Goal: Contribute content: Contribute content

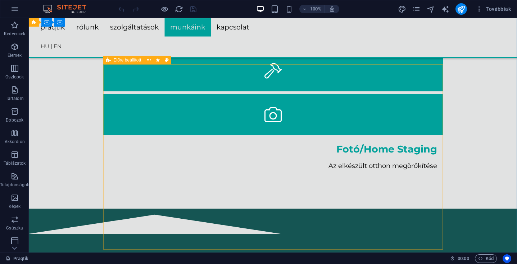
scroll to position [1131, 0]
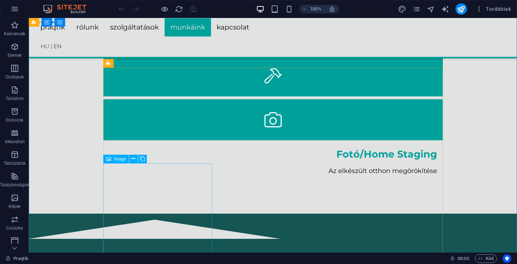
select select "%"
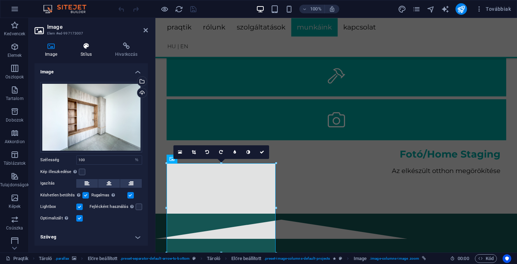
click at [85, 49] on icon at bounding box center [86, 45] width 32 height 7
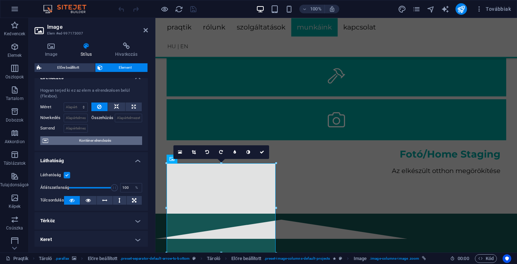
scroll to position [0, 0]
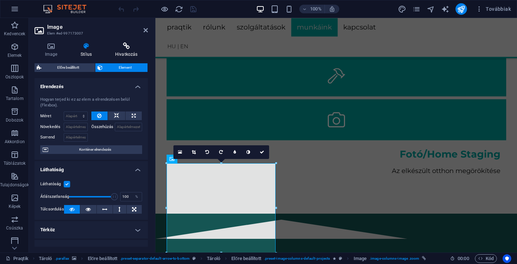
click at [123, 46] on icon at bounding box center [126, 45] width 43 height 7
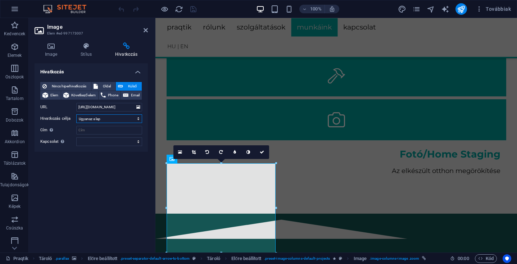
click at [138, 119] on select "Új lap Ugyanaz a lap Átfedés" at bounding box center [109, 118] width 66 height 9
select select "overlay"
click at [76, 114] on select "Új lap Ugyanaz a lap Átfedés" at bounding box center [109, 118] width 66 height 9
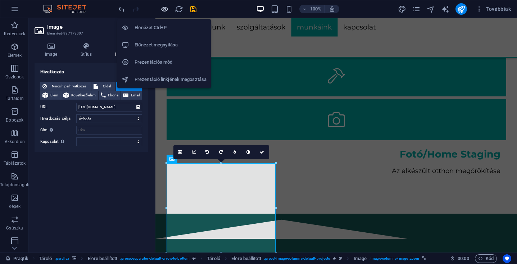
click at [163, 8] on icon "button" at bounding box center [164, 9] width 8 height 8
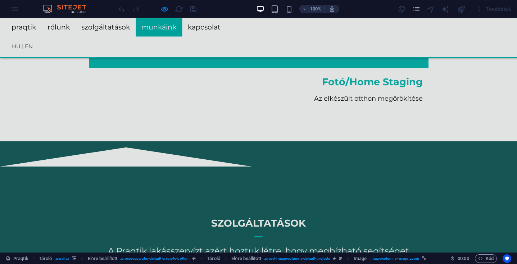
scroll to position [1203, 0]
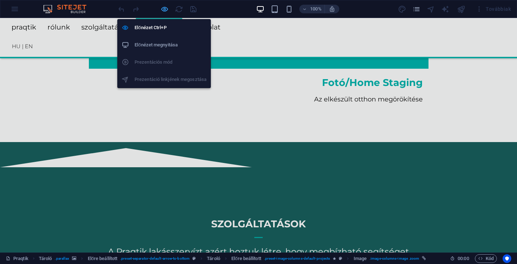
click at [164, 11] on icon "button" at bounding box center [164, 9] width 8 height 8
select select "overlay"
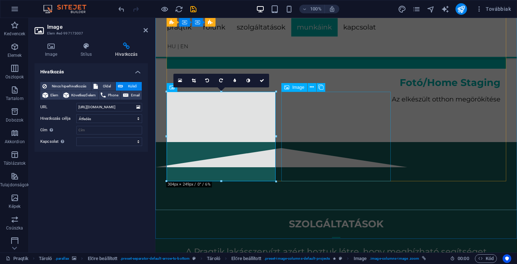
select select "%"
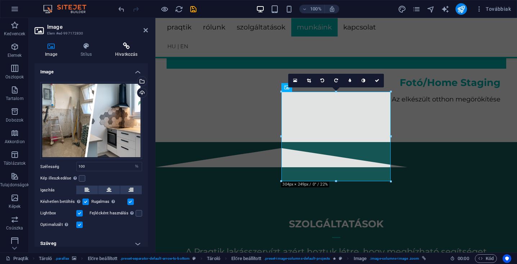
click at [129, 48] on icon at bounding box center [126, 45] width 43 height 7
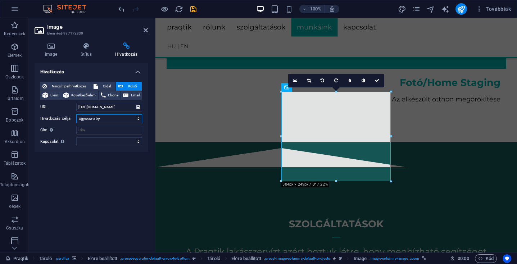
click at [131, 118] on select "Új lap Ugyanaz a lap Átfedés" at bounding box center [109, 118] width 66 height 9
select select "overlay"
click at [76, 114] on select "Új lap Ugyanaz a lap Átfedés" at bounding box center [109, 118] width 66 height 9
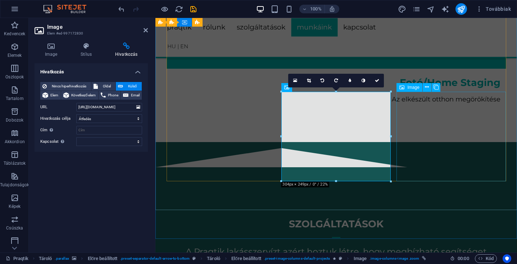
select select "%"
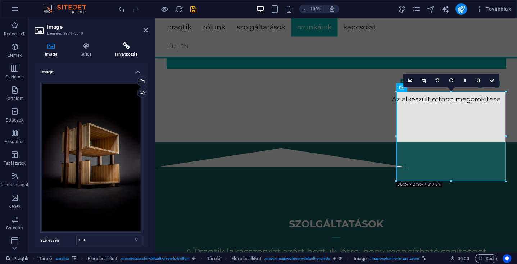
click at [128, 46] on icon at bounding box center [126, 45] width 43 height 7
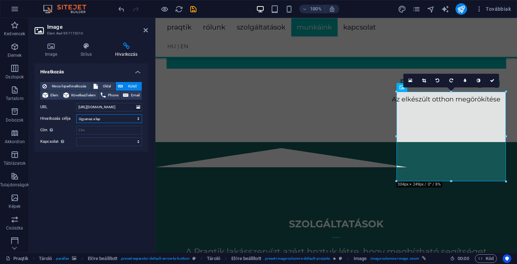
click at [139, 119] on select "Új lap Ugyanaz a lap Átfedés" at bounding box center [109, 118] width 66 height 9
select select "overlay"
click at [76, 114] on select "Új lap Ugyanaz a lap Átfedés" at bounding box center [109, 118] width 66 height 9
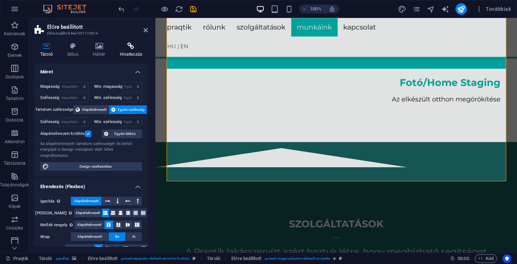
click at [134, 45] on icon at bounding box center [131, 45] width 34 height 7
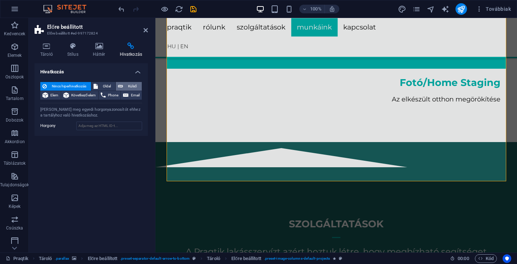
click at [128, 84] on span "Külső" at bounding box center [132, 86] width 14 height 9
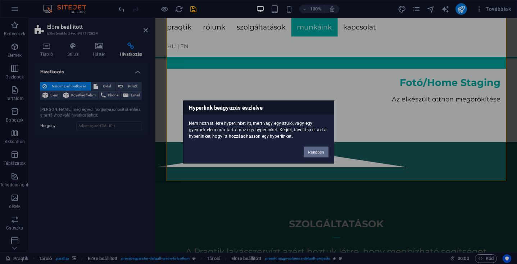
click at [315, 153] on button "Rendben" at bounding box center [315, 152] width 25 height 11
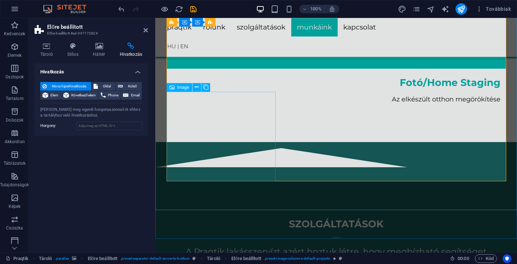
scroll to position [1171, 0]
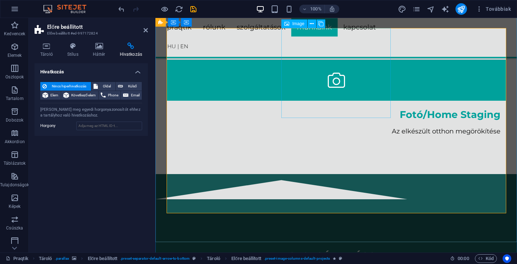
select select "%"
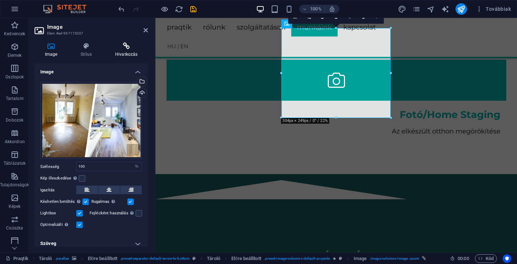
click at [127, 48] on icon at bounding box center [126, 45] width 43 height 7
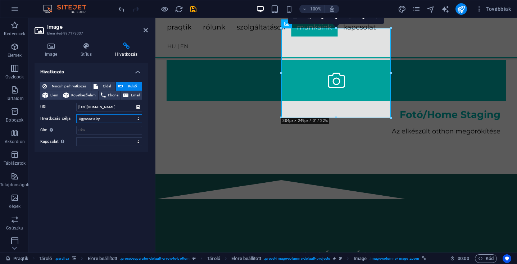
click at [135, 116] on select "Új lap Ugyanaz a lap Átfedés" at bounding box center [109, 118] width 66 height 9
select select "overlay"
click at [76, 114] on select "Új lap Ugyanaz a lap Átfedés" at bounding box center [109, 118] width 66 height 9
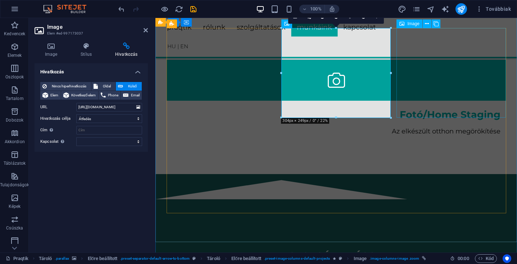
select select "%"
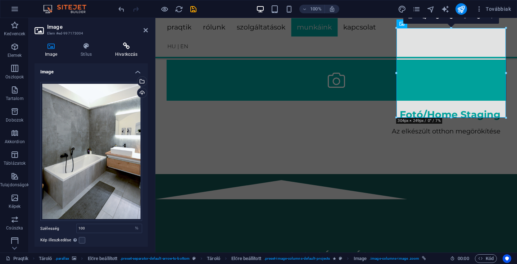
click at [126, 46] on icon at bounding box center [126, 45] width 43 height 7
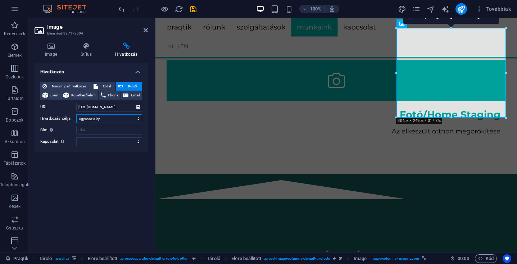
click at [136, 119] on select "Új lap Ugyanaz a lap Átfedés" at bounding box center [109, 118] width 66 height 9
select select "overlay"
click at [76, 114] on select "Új lap Ugyanaz a lap Átfedés" at bounding box center [109, 118] width 66 height 9
click at [194, 9] on icon "save" at bounding box center [193, 9] width 8 height 8
select select "overlay"
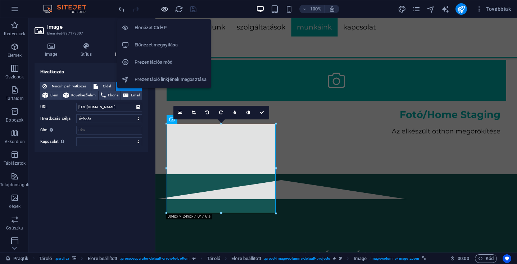
click at [163, 8] on icon "button" at bounding box center [164, 9] width 8 height 8
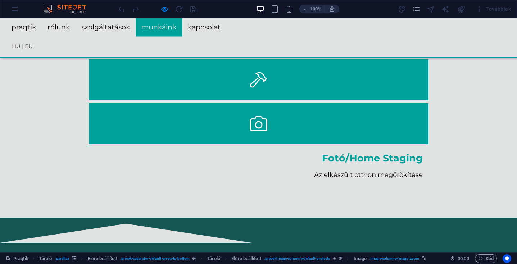
scroll to position [1145, 0]
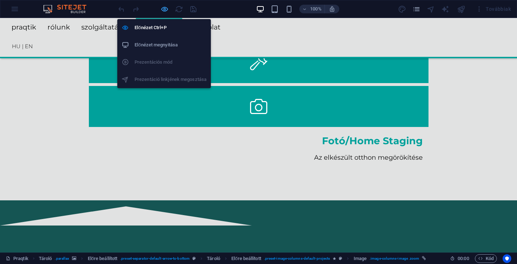
click at [165, 12] on icon "button" at bounding box center [164, 9] width 8 height 8
select select "overlay"
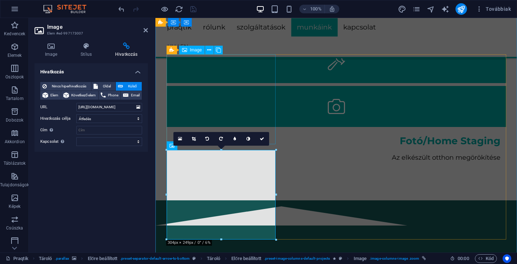
select select "%"
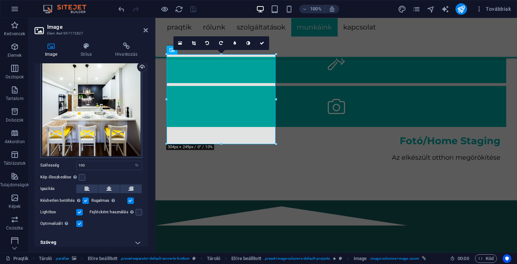
scroll to position [28, 0]
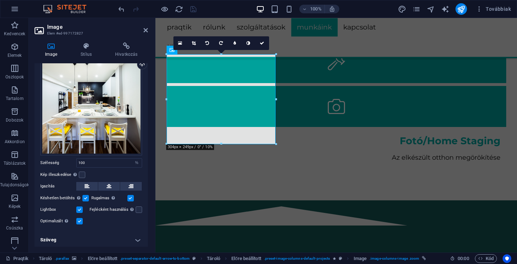
click at [135, 238] on h4 "Szöveg" at bounding box center [91, 239] width 113 height 17
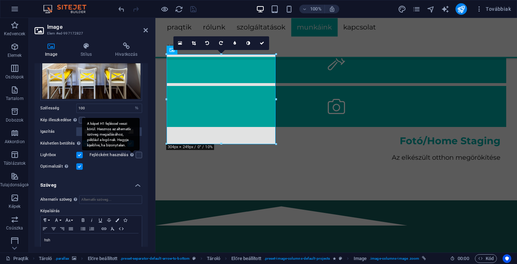
scroll to position [96, 0]
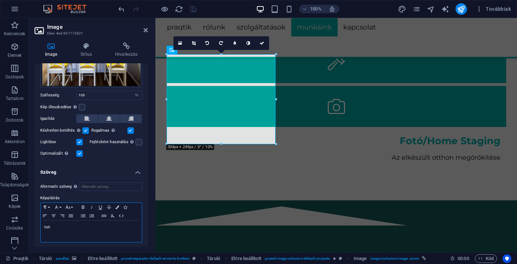
click at [63, 225] on p "hsh" at bounding box center [91, 227] width 94 height 6
click at [54, 226] on p "hsh" at bounding box center [91, 227] width 94 height 6
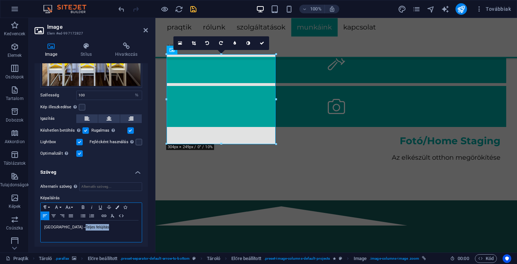
drag, startPoint x: 95, startPoint y: 226, endPoint x: 70, endPoint y: 225, distance: 24.5
click at [70, 225] on p "[GEOGRAPHIC_DATA] – Teljes felújítás" at bounding box center [91, 227] width 94 height 6
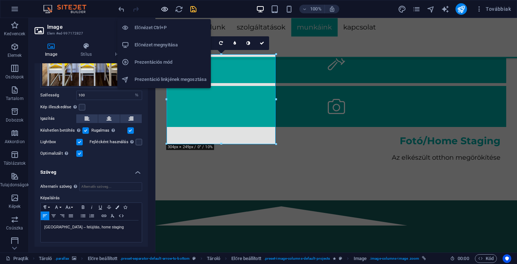
click at [162, 10] on icon "button" at bounding box center [164, 9] width 8 height 8
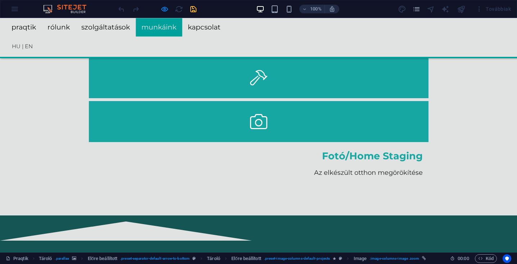
scroll to position [1126, 0]
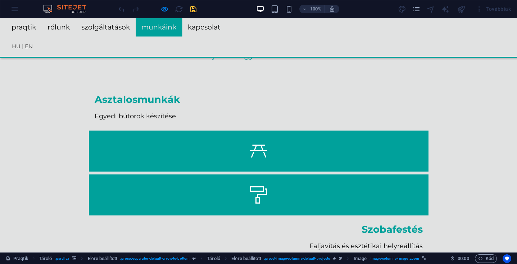
select select "%"
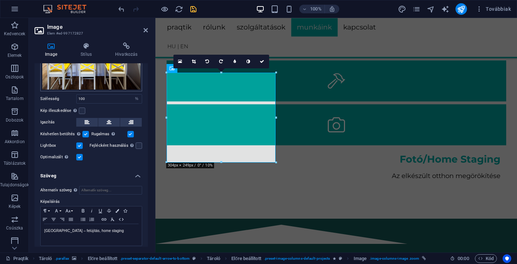
scroll to position [96, 0]
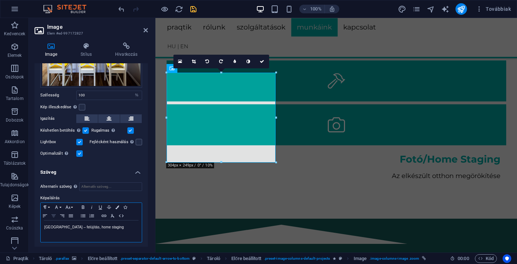
click at [53, 216] on icon "button" at bounding box center [53, 216] width 9 height 6
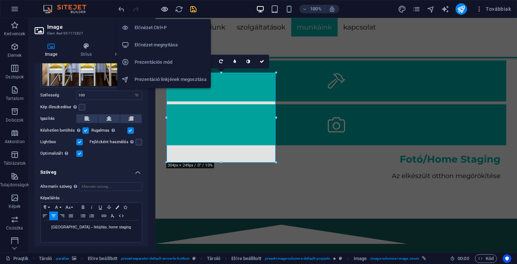
click at [164, 9] on icon "button" at bounding box center [164, 9] width 8 height 8
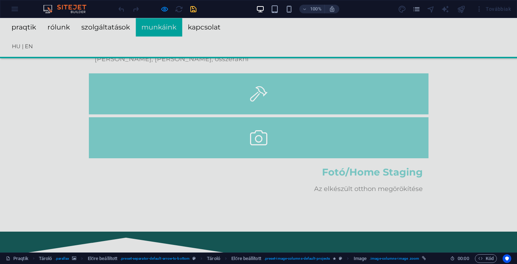
scroll to position [1115, 0]
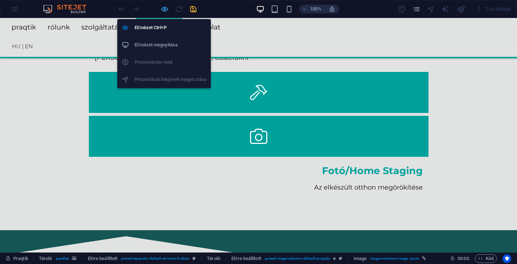
click at [160, 6] on icon "button" at bounding box center [164, 9] width 8 height 8
select select "%"
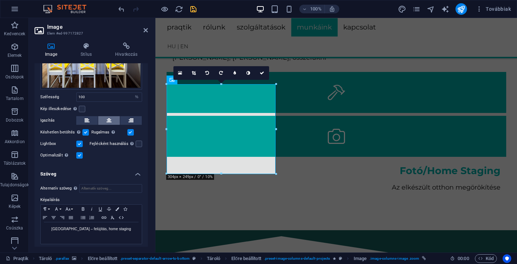
scroll to position [96, 0]
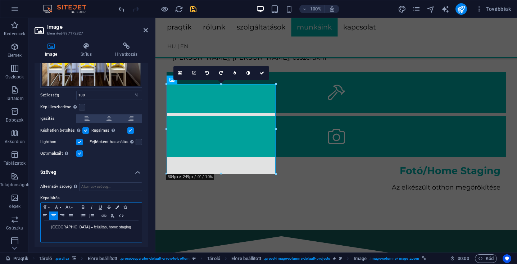
click at [57, 225] on p "[GEOGRAPHIC_DATA] – felújítás, home staging" at bounding box center [91, 227] width 94 height 6
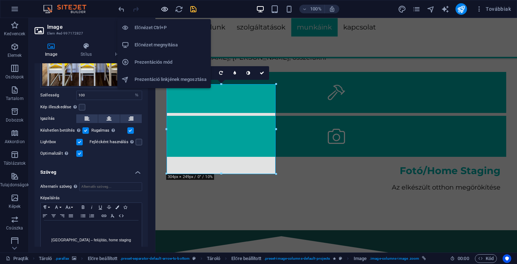
click at [165, 9] on icon "button" at bounding box center [164, 9] width 8 height 8
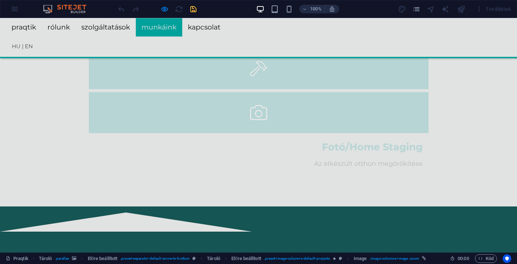
scroll to position [1144, 0]
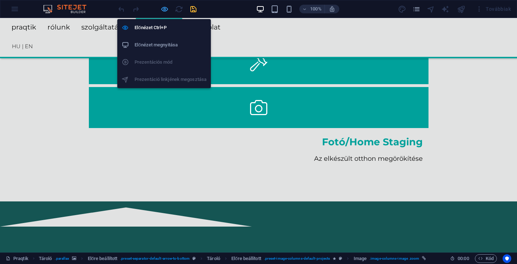
click at [165, 9] on icon "button" at bounding box center [164, 9] width 8 height 8
select select "%"
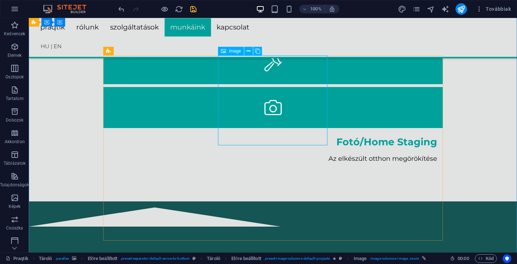
select select "overlay"
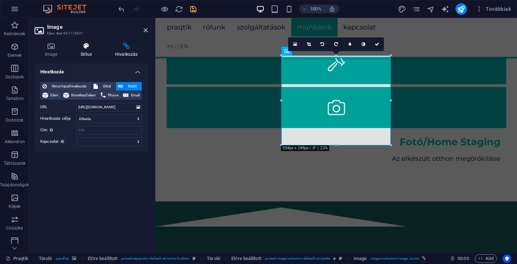
click at [83, 50] on h4 "Stílus" at bounding box center [87, 49] width 35 height 15
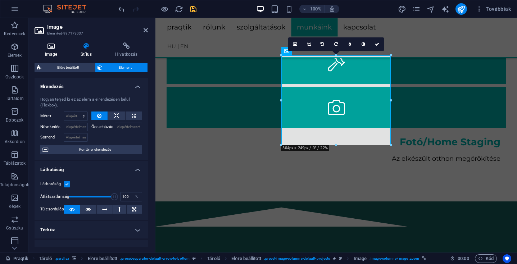
click at [50, 47] on icon at bounding box center [51, 45] width 33 height 7
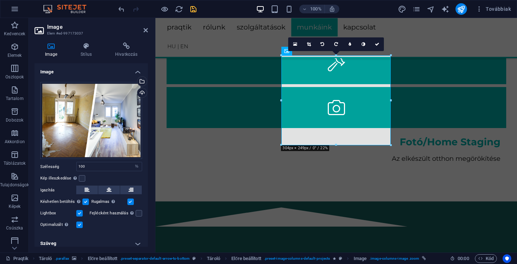
scroll to position [4, 0]
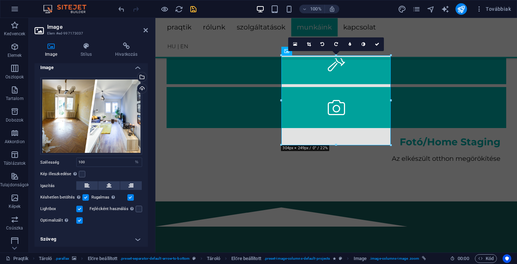
click at [134, 240] on h4 "Szöveg" at bounding box center [91, 238] width 113 height 17
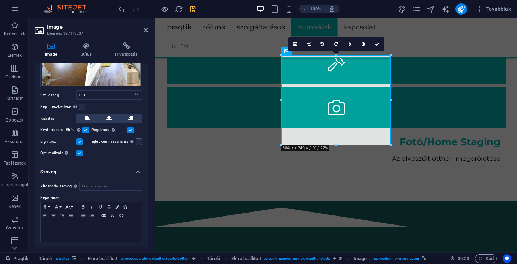
scroll to position [72, 0]
click at [78, 224] on p at bounding box center [91, 226] width 94 height 6
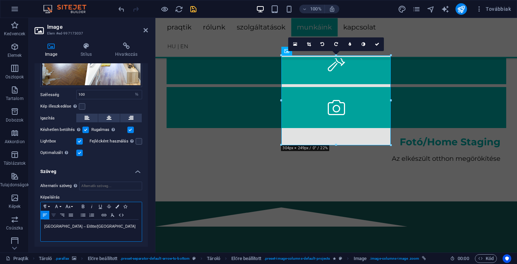
click at [54, 215] on icon "button" at bounding box center [53, 215] width 9 height 6
click at [66, 226] on p "[GEOGRAPHIC_DATA] – Előtte/[GEOGRAPHIC_DATA]" at bounding box center [91, 226] width 94 height 6
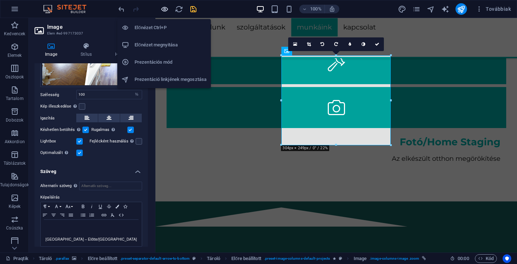
click at [162, 10] on icon "button" at bounding box center [164, 9] width 8 height 8
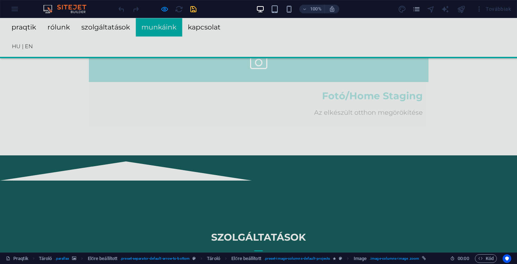
scroll to position [1135, 0]
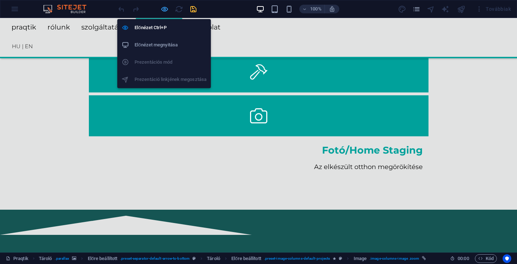
click at [165, 9] on icon "button" at bounding box center [164, 9] width 8 height 8
select select "%"
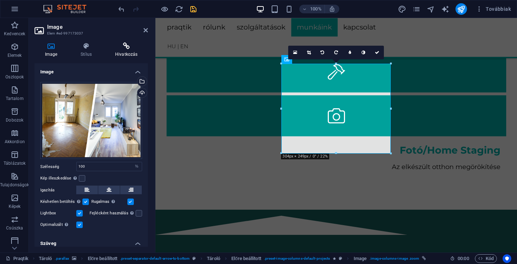
click at [129, 53] on h4 "Hivatkozás" at bounding box center [126, 49] width 43 height 15
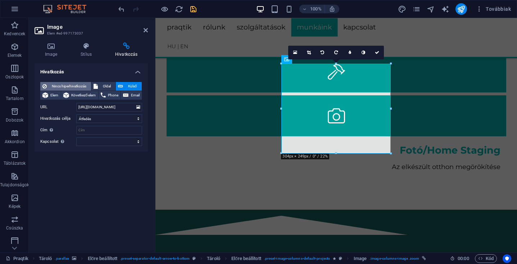
click at [64, 86] on span "Nincs hiperhivatkozás" at bounding box center [69, 86] width 40 height 9
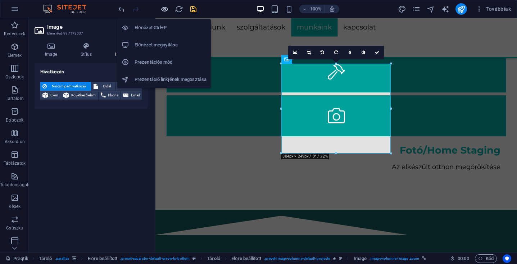
click at [164, 9] on icon "button" at bounding box center [164, 9] width 8 height 8
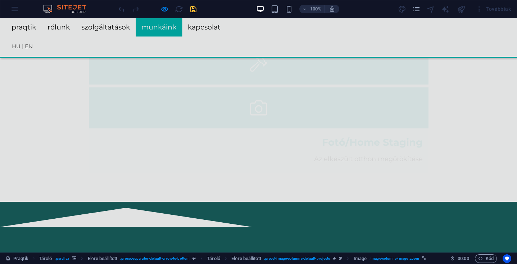
scroll to position [1144, 0]
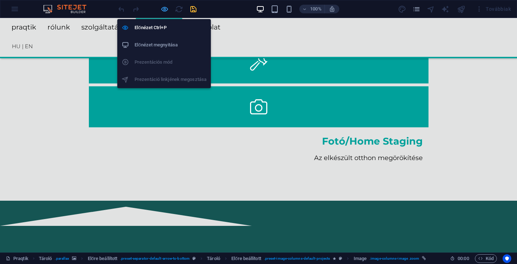
click at [163, 8] on icon "button" at bounding box center [164, 9] width 8 height 8
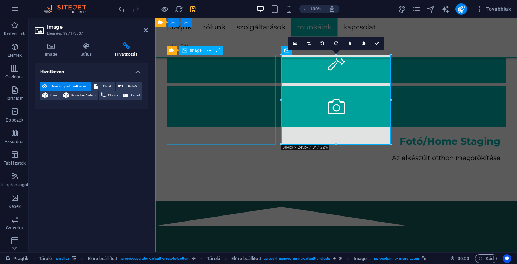
select select "%"
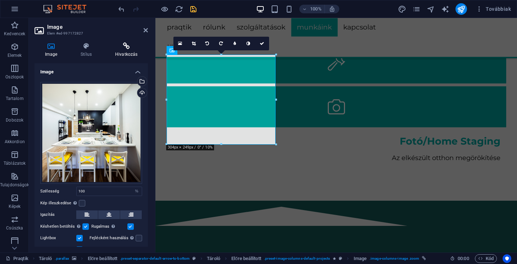
click at [125, 49] on icon at bounding box center [126, 45] width 43 height 7
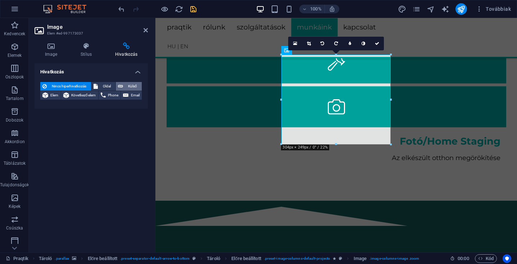
click at [130, 87] on span "Külső" at bounding box center [132, 86] width 14 height 9
select select "blank"
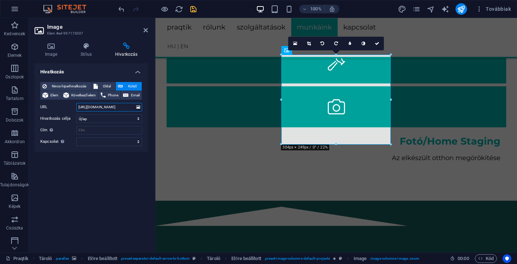
scroll to position [0, 138]
click at [137, 119] on select "Új lap Ugyanaz a lap Átfedés" at bounding box center [109, 118] width 66 height 9
select select
click at [76, 114] on select "Új lap Ugyanaz a lap Átfedés" at bounding box center [109, 118] width 66 height 9
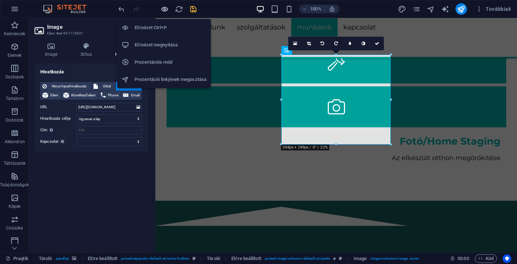
click at [163, 8] on icon "button" at bounding box center [164, 9] width 8 height 8
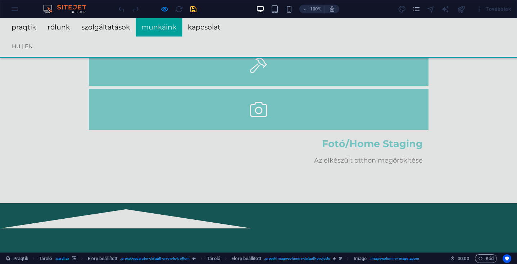
scroll to position [1142, 0]
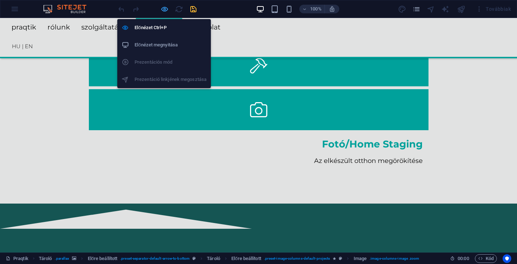
click at [164, 9] on icon "button" at bounding box center [164, 9] width 8 height 8
select select
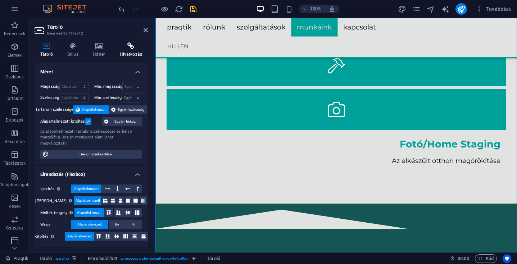
click at [129, 46] on icon at bounding box center [131, 45] width 34 height 7
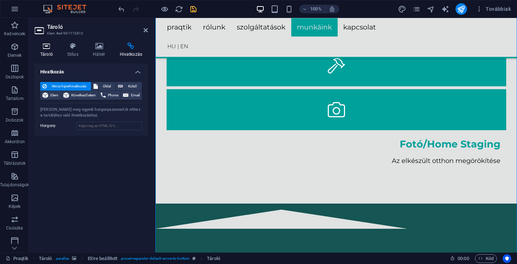
click at [45, 49] on icon at bounding box center [47, 45] width 24 height 7
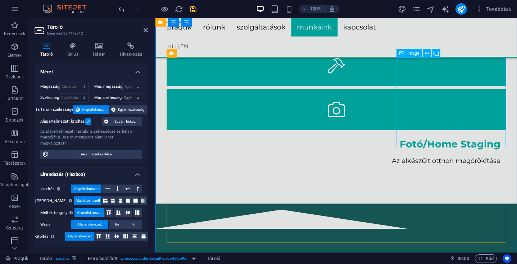
select select "%"
select select "overlay"
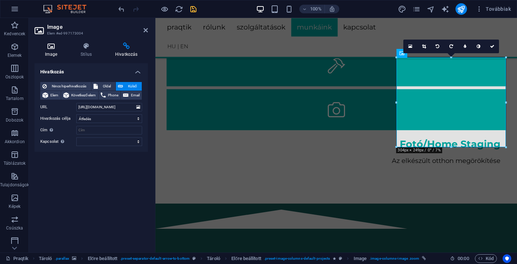
click at [55, 48] on icon at bounding box center [51, 45] width 33 height 7
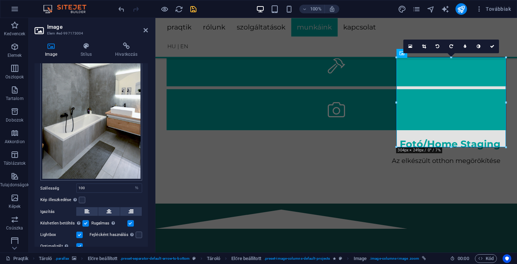
scroll to position [65, 0]
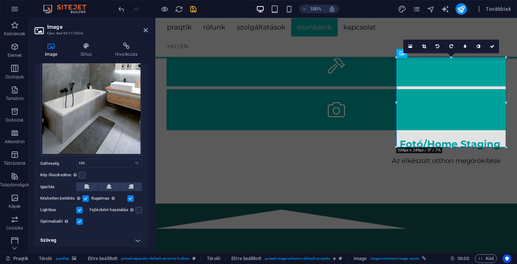
click at [137, 239] on h4 "Szöveg" at bounding box center [91, 239] width 113 height 17
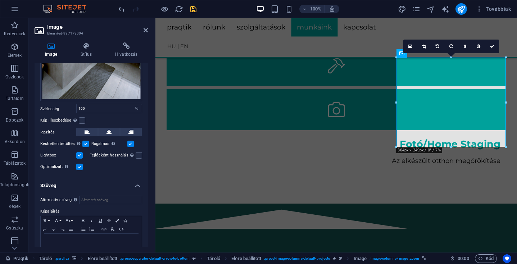
scroll to position [133, 0]
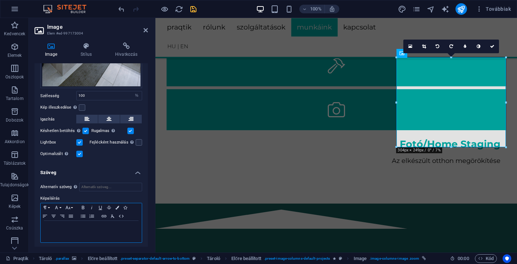
click at [67, 226] on p at bounding box center [91, 227] width 94 height 6
click at [123, 44] on icon at bounding box center [126, 45] width 43 height 7
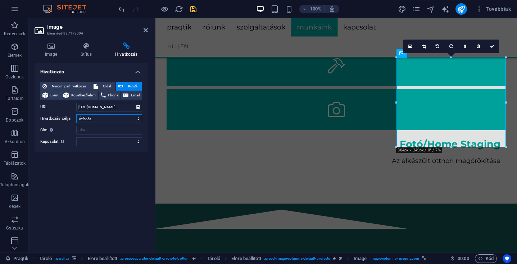
click at [130, 118] on select "Új lap Ugyanaz a lap Átfedés" at bounding box center [109, 118] width 66 height 9
select select
click at [76, 114] on select "Új lap Ugyanaz a lap Átfedés" at bounding box center [109, 118] width 66 height 9
click at [194, 9] on icon "save" at bounding box center [193, 9] width 8 height 8
select select
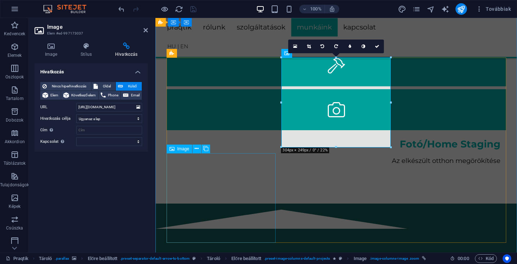
select select "overlay"
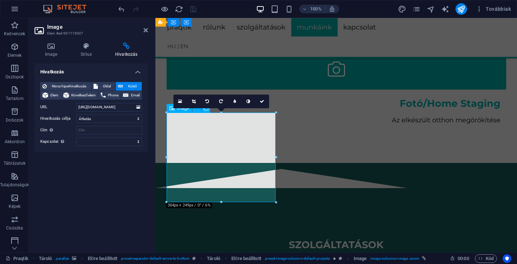
scroll to position [1179, 0]
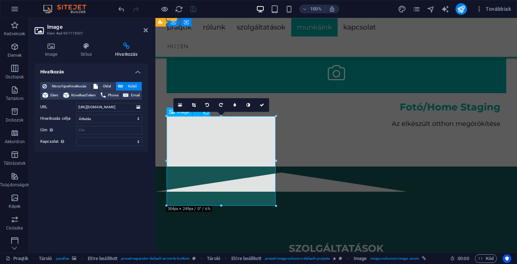
click at [124, 117] on select "Új lap Ugyanaz a lap Átfedés" at bounding box center [109, 118] width 66 height 9
select select
click at [76, 114] on select "Új lap Ugyanaz a lap Átfedés" at bounding box center [109, 118] width 66 height 9
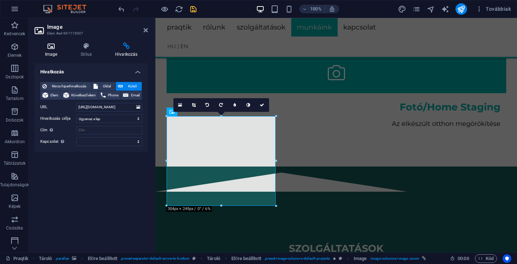
click at [51, 52] on h4 "Image" at bounding box center [53, 49] width 36 height 15
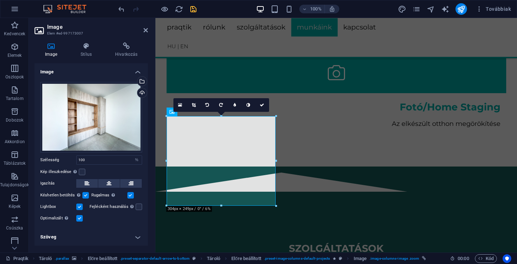
click at [138, 236] on h4 "Szöveg" at bounding box center [91, 236] width 113 height 17
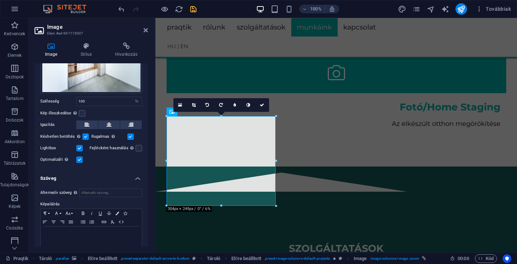
scroll to position [65, 0]
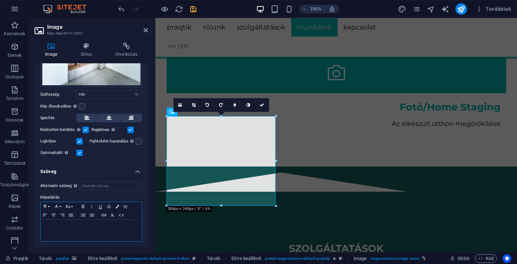
click at [94, 225] on p at bounding box center [91, 226] width 94 height 6
click at [96, 225] on p "[GEOGRAPHIC_DATA] – Előszoba szekrény készítés" at bounding box center [91, 226] width 94 height 6
click at [44, 226] on p "[GEOGRAPHIC_DATA] – Előszoba szekrény készítés" at bounding box center [91, 226] width 94 height 6
click at [55, 214] on icon "button" at bounding box center [53, 215] width 9 height 6
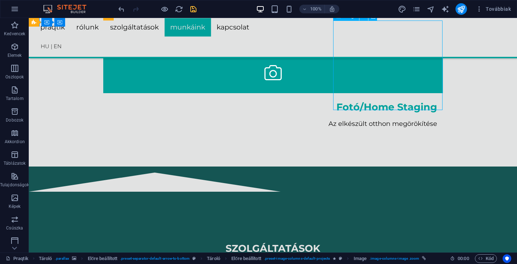
select select
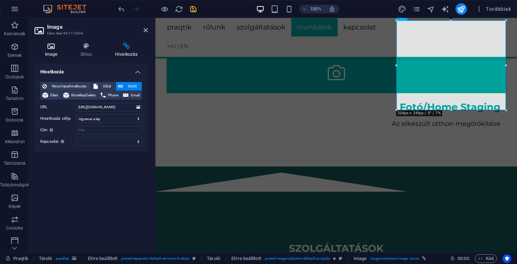
click at [52, 51] on h4 "Image" at bounding box center [53, 49] width 36 height 15
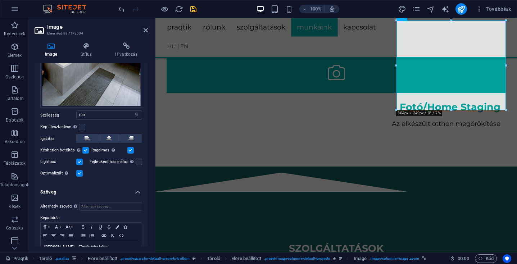
scroll to position [133, 0]
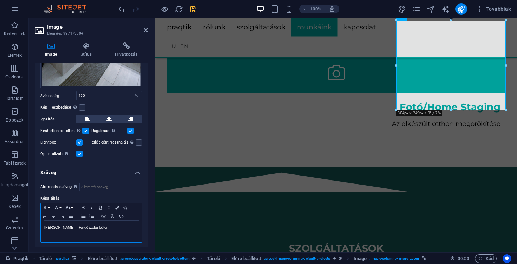
click at [44, 224] on p "[PERSON_NAME] – Fürdőszoba bútor" at bounding box center [91, 227] width 94 height 6
click at [55, 214] on icon "button" at bounding box center [53, 216] width 9 height 6
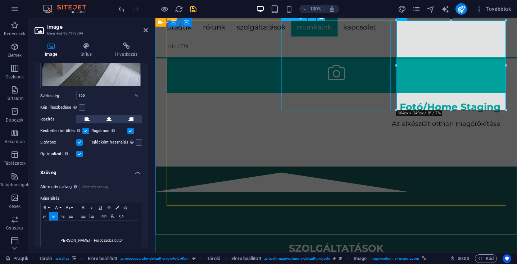
select select "%"
select select
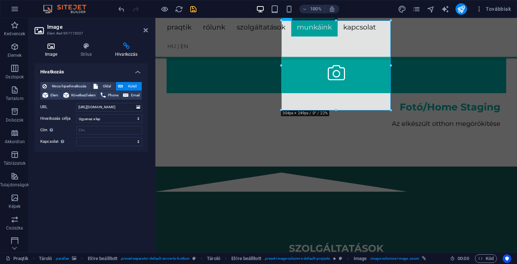
click at [52, 45] on icon at bounding box center [51, 45] width 33 height 7
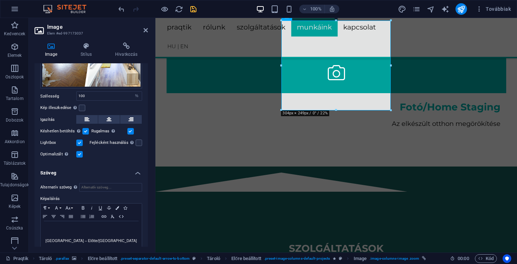
scroll to position [77, 0]
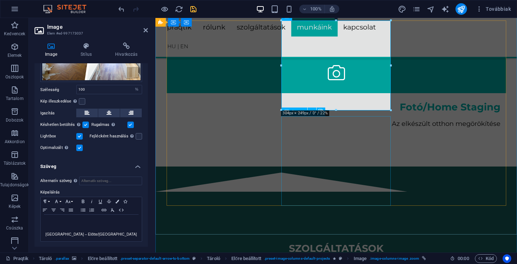
select select "overlay"
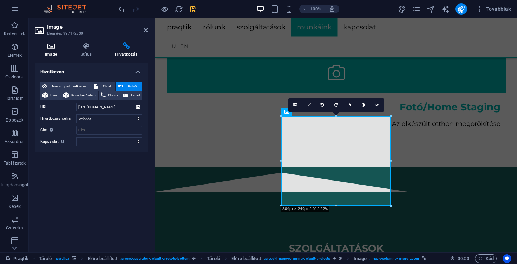
click at [49, 47] on icon at bounding box center [51, 45] width 33 height 7
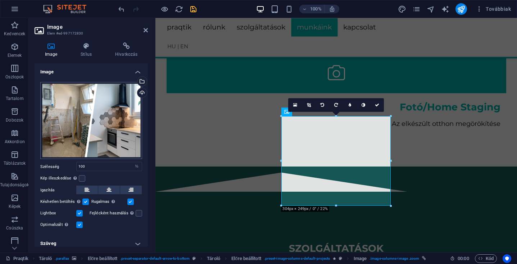
scroll to position [4, 0]
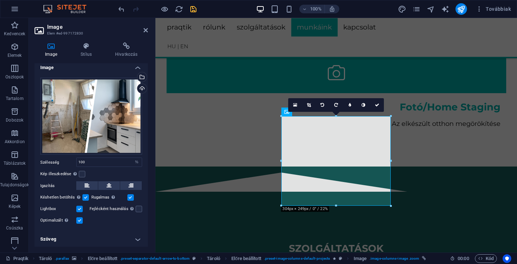
click at [135, 237] on h4 "Szöveg" at bounding box center [91, 238] width 113 height 17
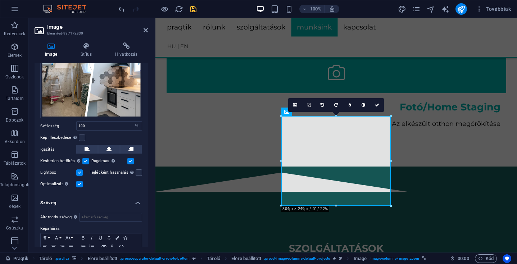
scroll to position [72, 0]
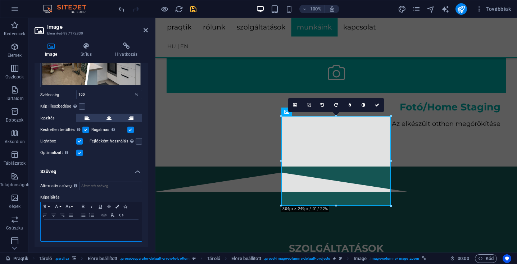
click at [70, 227] on p at bounding box center [91, 226] width 94 height 6
click at [43, 225] on div "[GEOGRAPHIC_DATA] – Konyhabútor beépítés" at bounding box center [91, 231] width 101 height 22
click at [54, 215] on icon "button" at bounding box center [53, 215] width 4 height 3
click at [193, 8] on icon "save" at bounding box center [193, 9] width 8 height 8
select select "%"
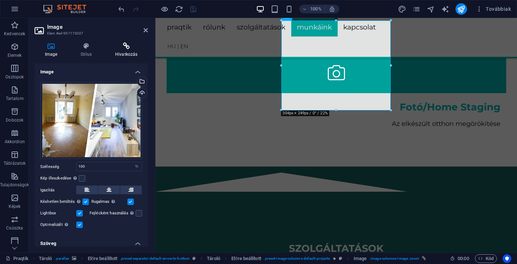
click at [125, 49] on icon at bounding box center [126, 45] width 43 height 7
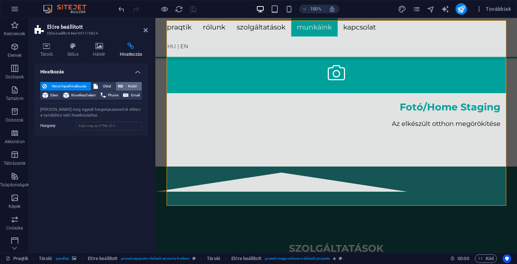
click at [133, 84] on span "Külső" at bounding box center [132, 86] width 14 height 9
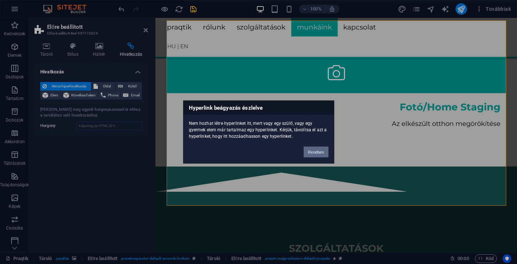
drag, startPoint x: 319, startPoint y: 153, endPoint x: 164, endPoint y: 135, distance: 156.3
click at [319, 153] on button "Rendben" at bounding box center [315, 152] width 25 height 11
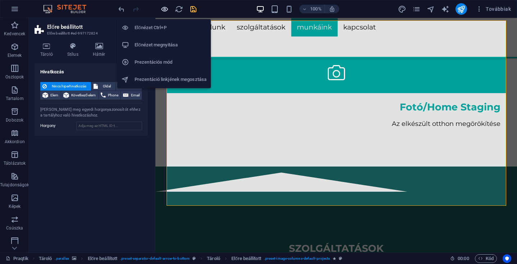
click at [165, 10] on icon "button" at bounding box center [164, 9] width 8 height 8
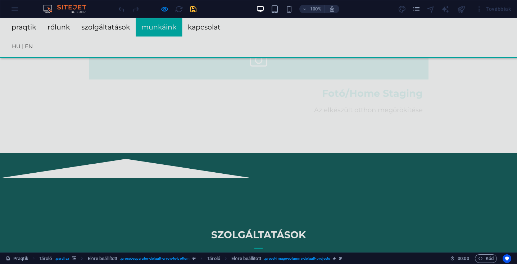
scroll to position [1195, 0]
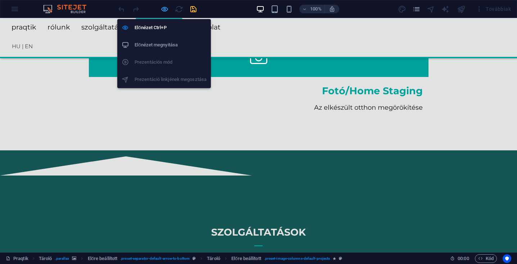
click at [161, 8] on icon "button" at bounding box center [164, 9] width 8 height 8
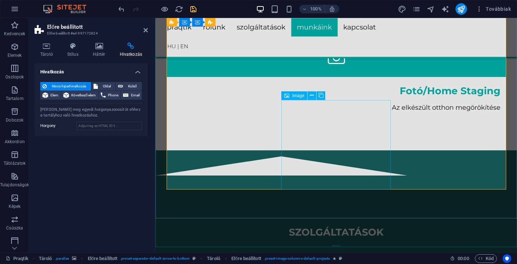
select select "%"
select select "overlay"
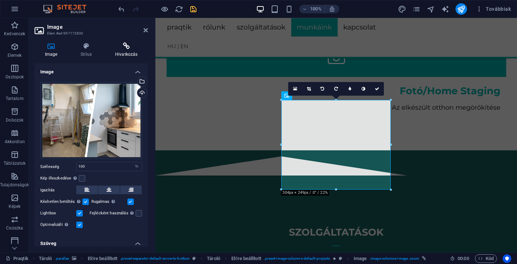
click at [124, 49] on icon at bounding box center [126, 45] width 43 height 7
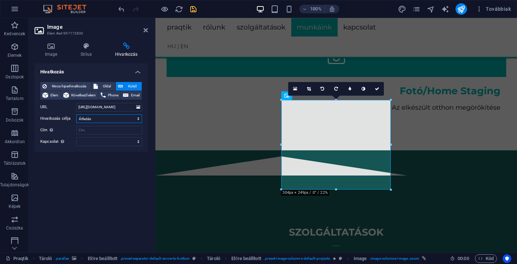
click at [133, 121] on select "Új lap Ugyanaz a lap Átfedés" at bounding box center [109, 118] width 66 height 9
select select
click at [76, 114] on select "Új lap Ugyanaz a lap Átfedés" at bounding box center [109, 118] width 66 height 9
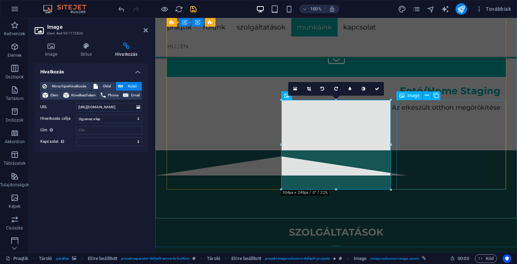
select select "overlay"
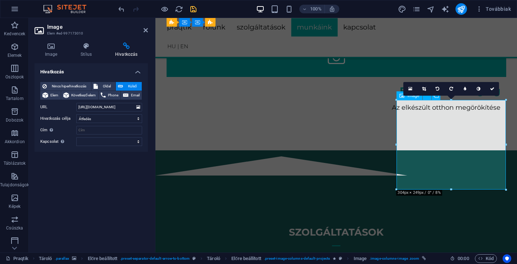
click at [130, 116] on select "Új lap Ugyanaz a lap Átfedés" at bounding box center [109, 118] width 66 height 9
select select
click at [76, 114] on select "Új lap Ugyanaz a lap Átfedés" at bounding box center [109, 118] width 66 height 9
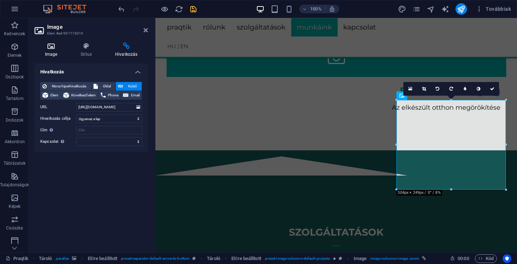
click at [56, 54] on h4 "Image" at bounding box center [53, 49] width 36 height 15
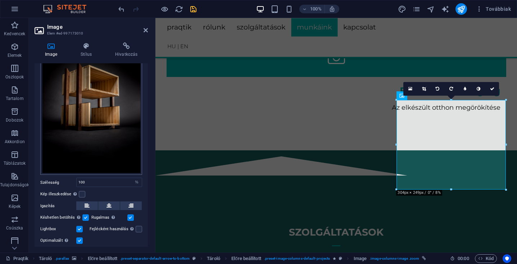
scroll to position [77, 0]
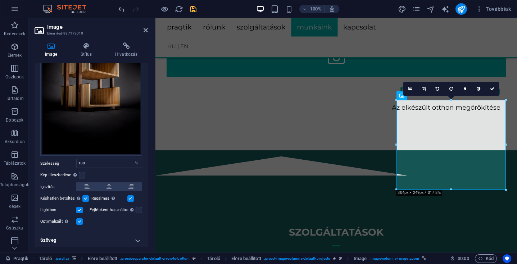
click at [137, 236] on h4 "Szöveg" at bounding box center [91, 239] width 113 height 17
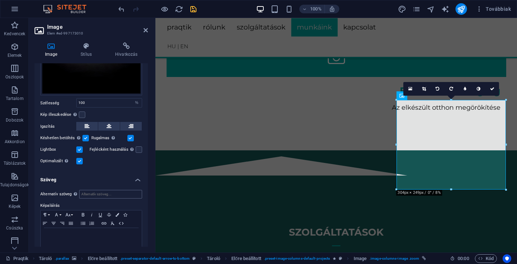
scroll to position [144, 0]
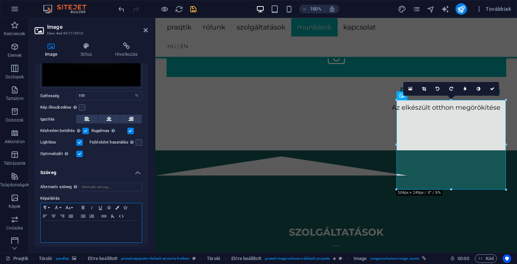
click at [74, 226] on p at bounding box center [91, 227] width 94 height 6
click at [53, 213] on icon "button" at bounding box center [53, 216] width 9 height 6
click at [71, 224] on p "​Tömörfa médiaállvány" at bounding box center [91, 227] width 94 height 6
click at [192, 10] on icon "save" at bounding box center [193, 9] width 8 height 8
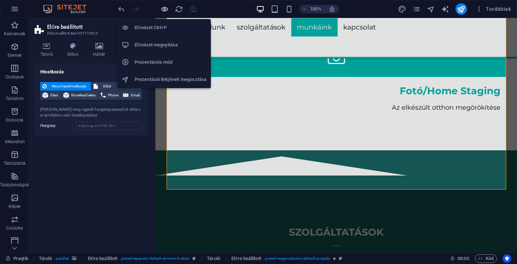
click at [163, 9] on icon "button" at bounding box center [164, 9] width 8 height 8
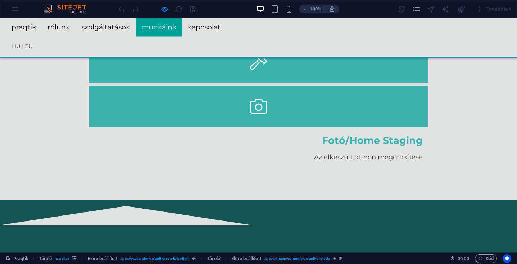
scroll to position [1153, 0]
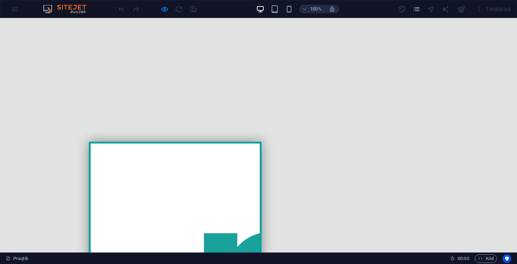
scroll to position [148, 0]
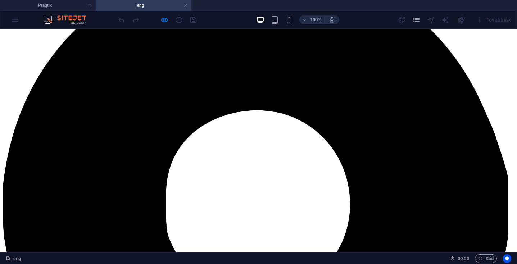
scroll to position [802, 0]
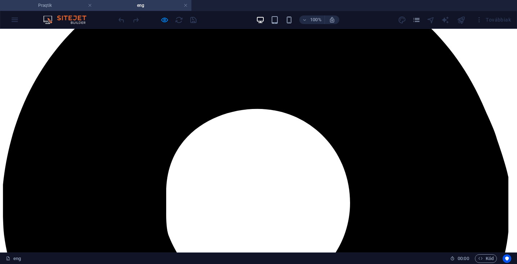
click at [60, 7] on h4 "Praqtik" at bounding box center [48, 5] width 96 height 8
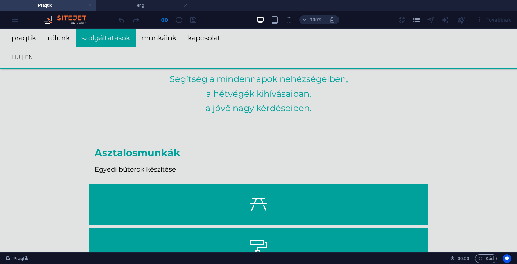
scroll to position [835, 0]
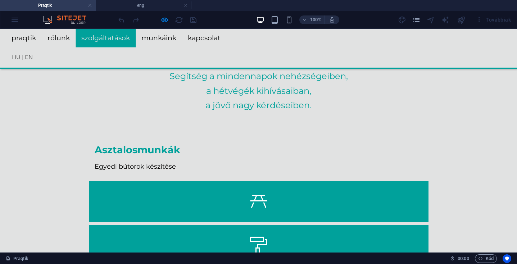
drag, startPoint x: 100, startPoint y: 91, endPoint x: 164, endPoint y: 133, distance: 76.5
copy span "Egyedi konyhabútorok · Beépített szekrények / Gardróbok · Fürdőszoba bútorok ‌ …"
click at [134, 8] on h4 "eng" at bounding box center [144, 5] width 96 height 8
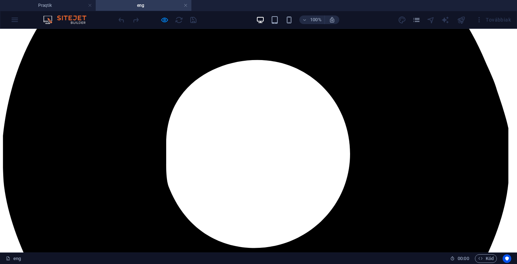
scroll to position [854, 0]
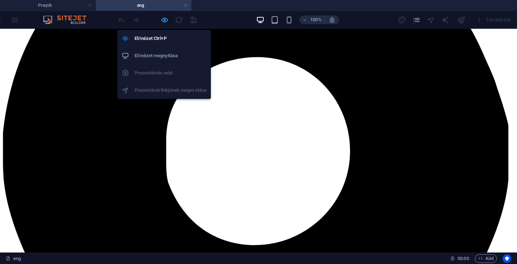
click at [165, 19] on icon "button" at bounding box center [164, 20] width 8 height 8
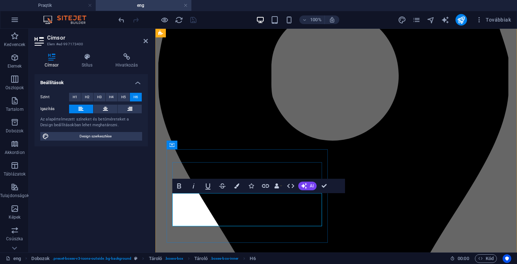
drag, startPoint x: 277, startPoint y: 198, endPoint x: 176, endPoint y: 199, distance: 101.0
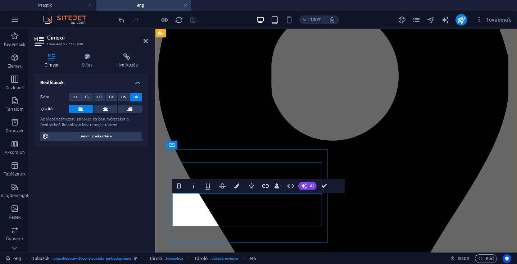
drag, startPoint x: 258, startPoint y: 209, endPoint x: 177, endPoint y: 212, distance: 80.9
drag, startPoint x: 178, startPoint y: 221, endPoint x: 294, endPoint y: 221, distance: 116.8
drag, startPoint x: 243, startPoint y: 221, endPoint x: 174, endPoint y: 219, distance: 69.1
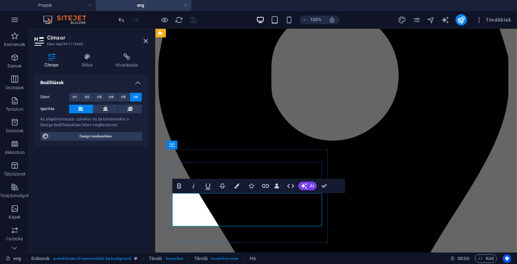
copy span "· Bathroom Furniture"
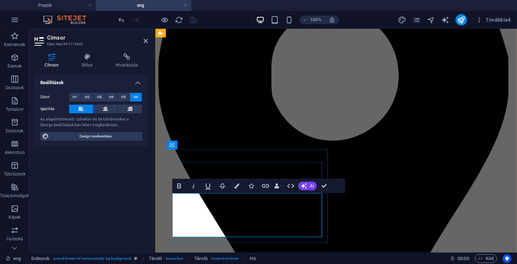
drag, startPoint x: 243, startPoint y: 231, endPoint x: 178, endPoint y: 233, distance: 65.1
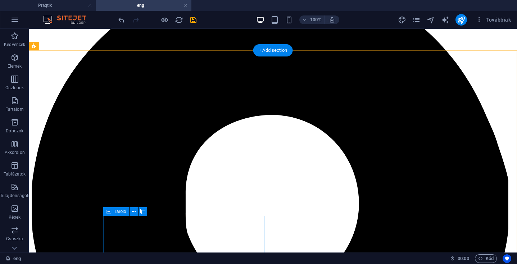
scroll to position [811, 0]
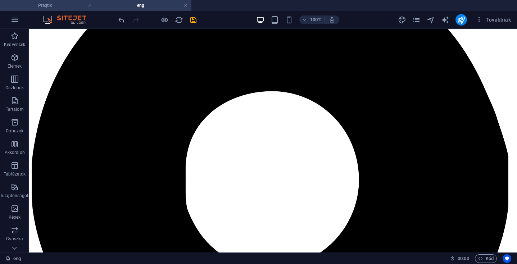
click at [56, 3] on h4 "Praqtik" at bounding box center [48, 5] width 96 height 8
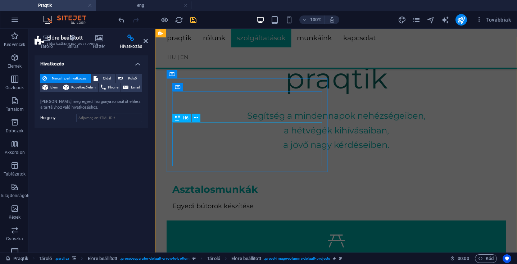
scroll to position [760, 0]
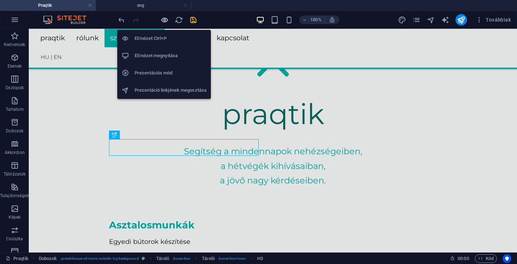
click at [164, 19] on icon "button" at bounding box center [164, 20] width 8 height 8
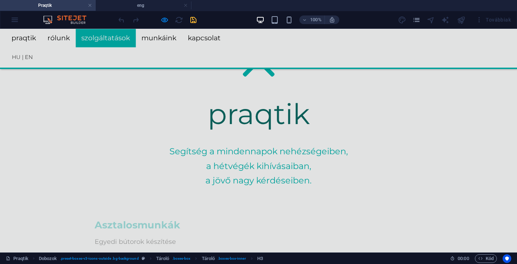
drag, startPoint x: 121, startPoint y: 147, endPoint x: 380, endPoint y: 199, distance: 264.1
copy div "ASZTALOSMUNKÁK · Egyedi konyhabútorok · Beépített szekrények / Gardróbok · Fürd…"
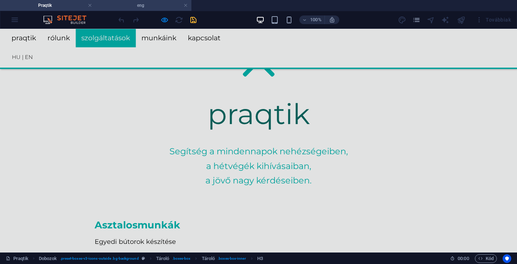
click at [132, 4] on h4 "eng" at bounding box center [144, 5] width 96 height 8
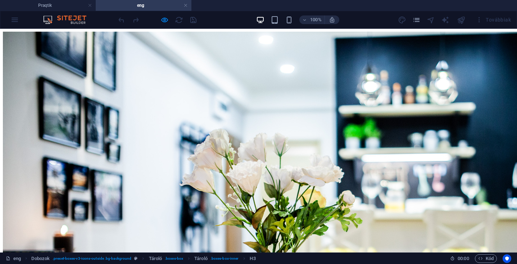
scroll to position [811, 0]
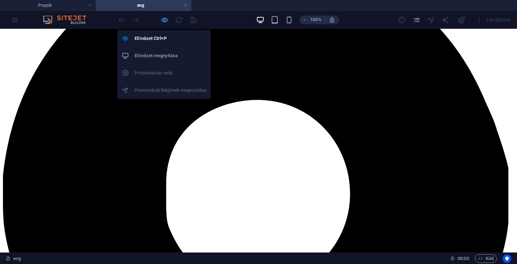
click at [163, 19] on icon "button" at bounding box center [164, 20] width 8 height 8
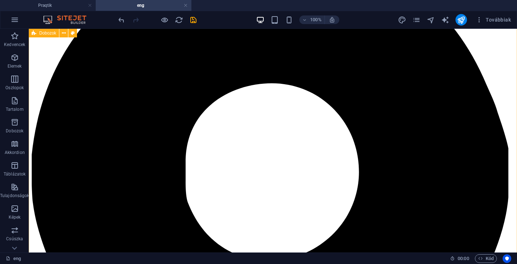
scroll to position [815, 0]
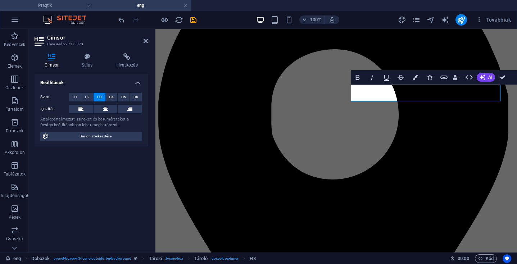
click at [65, 4] on h4 "Praqtik" at bounding box center [48, 5] width 96 height 8
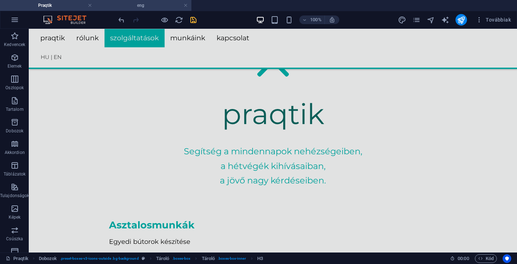
click at [144, 5] on h4 "eng" at bounding box center [144, 5] width 96 height 8
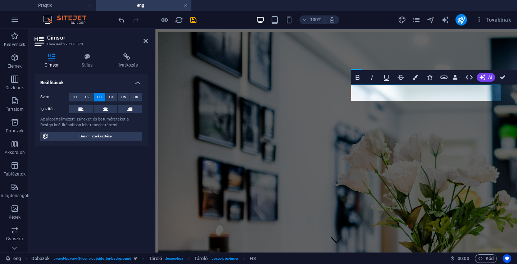
scroll to position [815, 0]
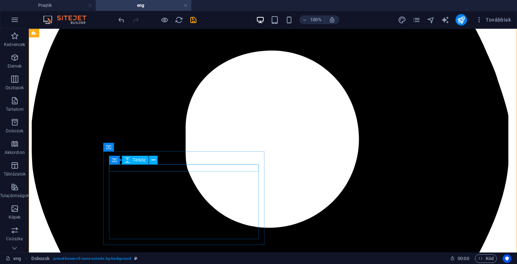
scroll to position [812, 0]
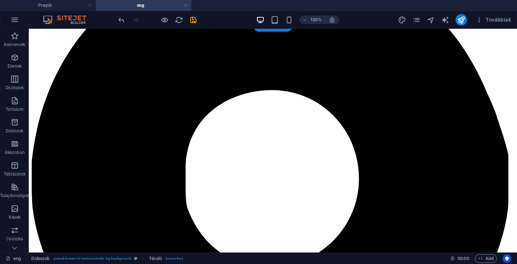
drag, startPoint x: 147, startPoint y: 215, endPoint x: 126, endPoint y: 79, distance: 137.5
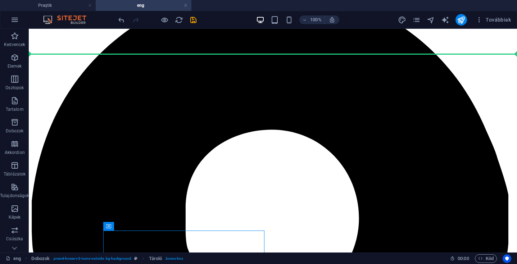
scroll to position [771, 0]
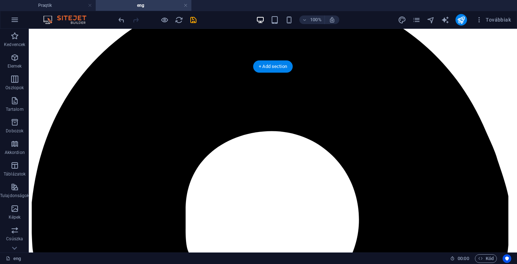
drag, startPoint x: 149, startPoint y: 197, endPoint x: 317, endPoint y: 115, distance: 187.3
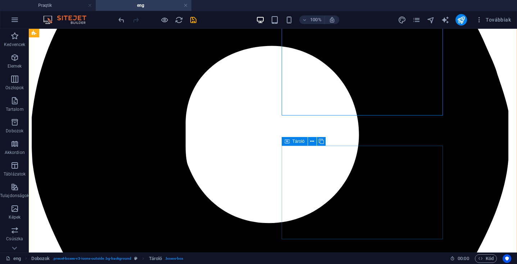
scroll to position [859, 0]
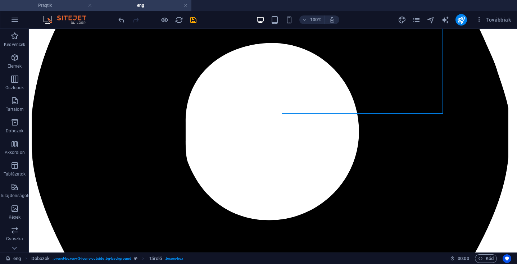
click at [63, 5] on h4 "Praqtik" at bounding box center [48, 5] width 96 height 8
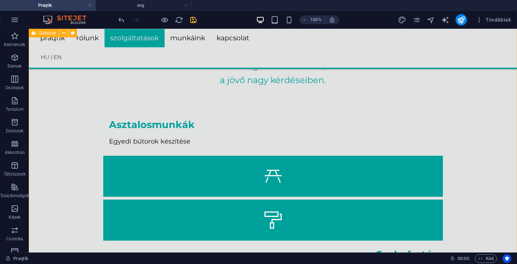
scroll to position [878, 0]
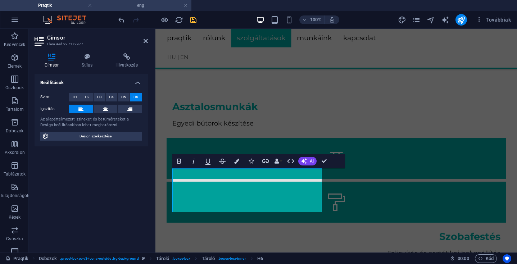
click at [127, 5] on h4 "eng" at bounding box center [144, 5] width 96 height 8
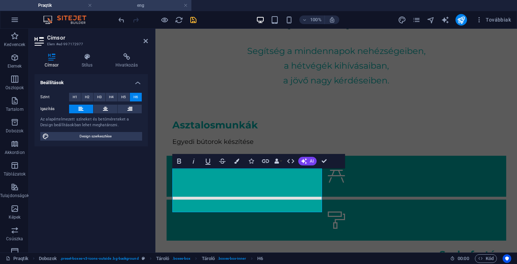
scroll to position [859, 0]
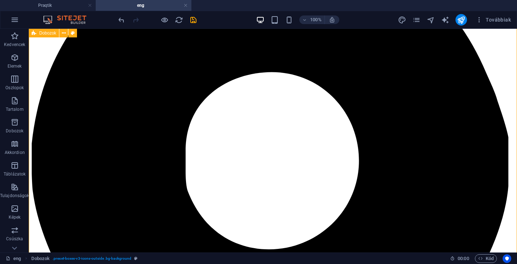
scroll to position [829, 0]
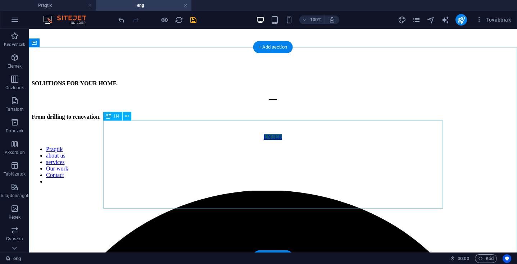
scroll to position [571, 0]
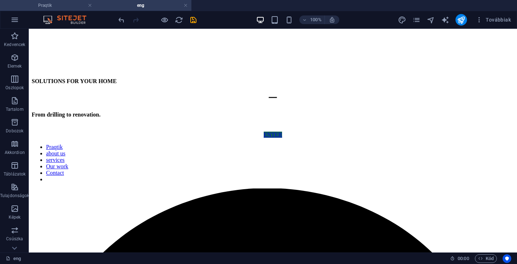
click at [62, 4] on h4 "Praqtik" at bounding box center [48, 5] width 96 height 8
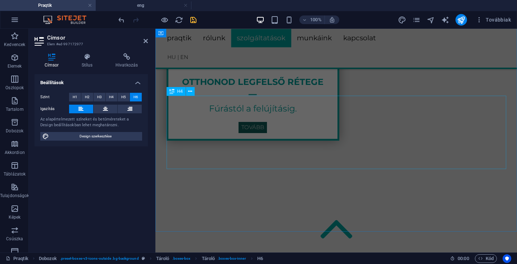
scroll to position [594, 0]
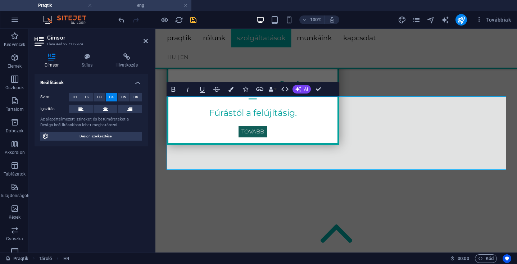
click at [143, 3] on h4 "eng" at bounding box center [144, 5] width 96 height 8
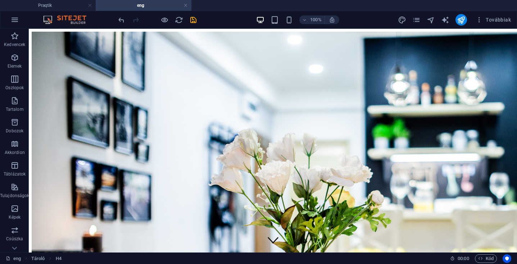
scroll to position [571, 0]
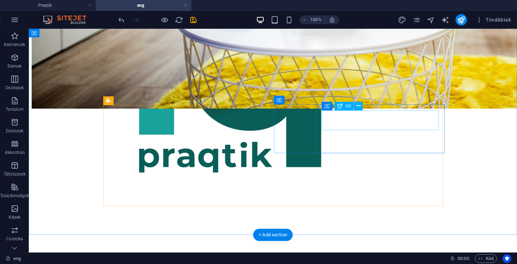
scroll to position [384, 0]
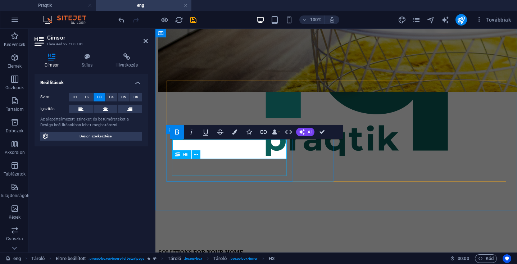
scroll to position [391, 0]
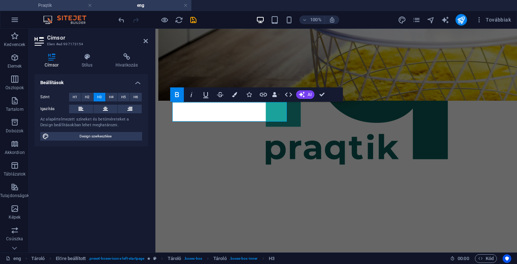
click at [70, 6] on h4 "Praqtik" at bounding box center [48, 5] width 96 height 8
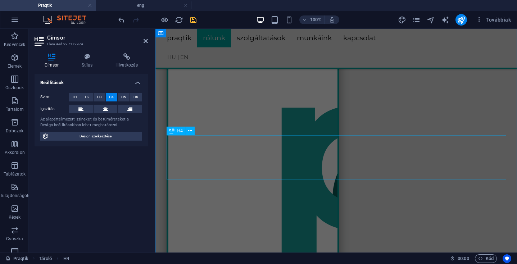
scroll to position [349, 0]
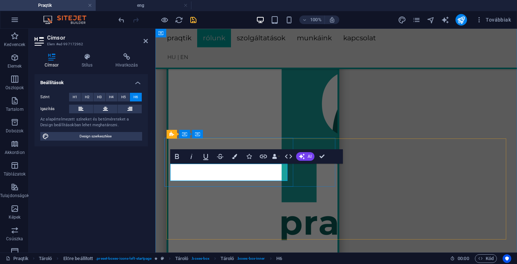
copy span "Egyedi bútorok készítése"
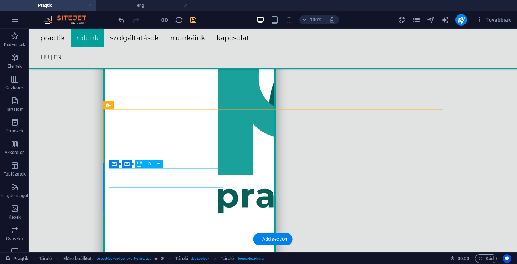
scroll to position [378, 0]
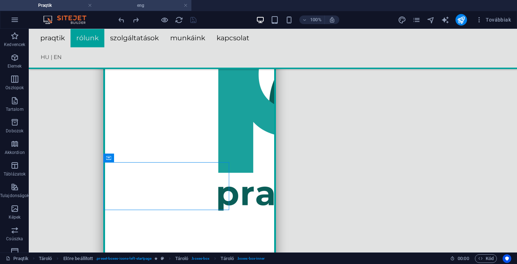
click at [143, 4] on h4 "eng" at bounding box center [144, 5] width 96 height 8
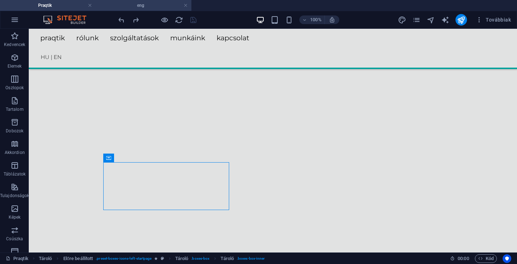
scroll to position [391, 0]
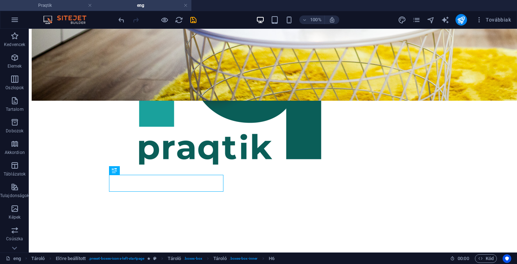
click at [61, 5] on h4 "Praqtik" at bounding box center [48, 5] width 96 height 8
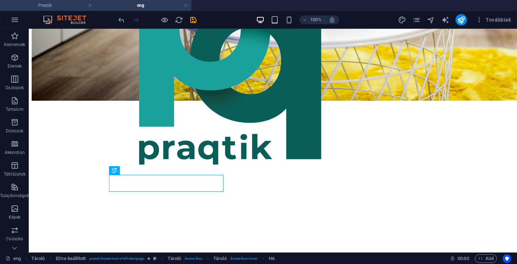
scroll to position [0, 0]
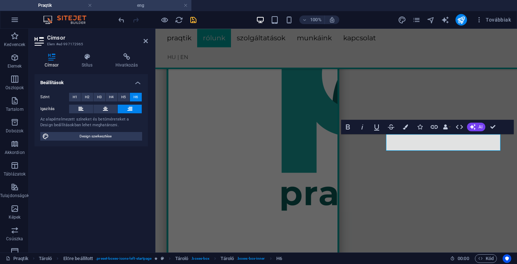
click at [149, 7] on h4 "eng" at bounding box center [144, 5] width 96 height 8
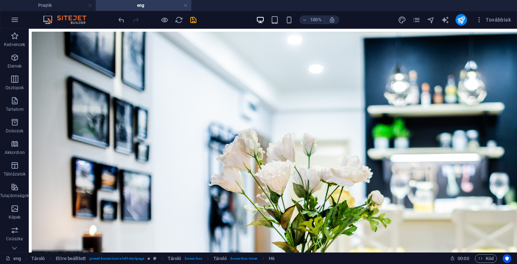
scroll to position [391, 0]
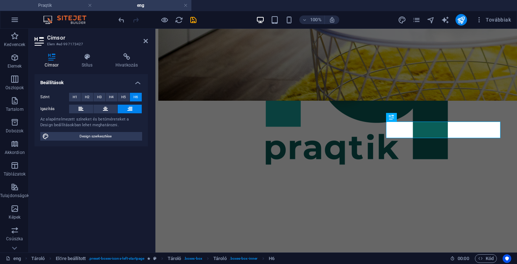
click at [49, 3] on h4 "Praqtik" at bounding box center [48, 5] width 96 height 8
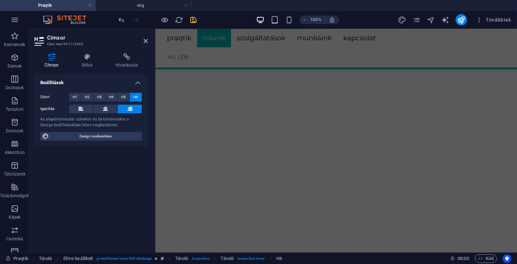
scroll to position [378, 0]
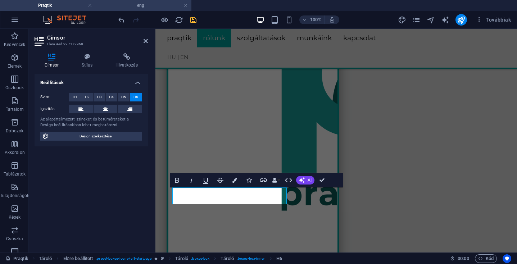
click at [139, 6] on h4 "eng" at bounding box center [144, 5] width 96 height 8
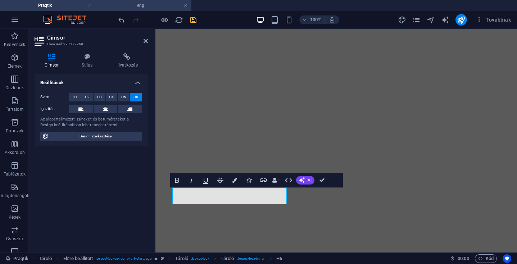
scroll to position [391, 0]
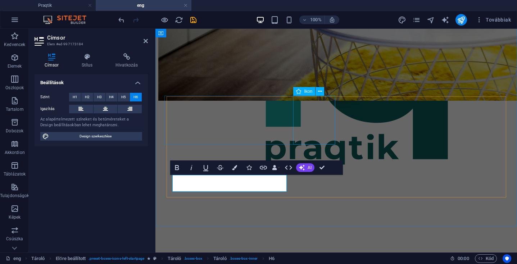
select select "xMidYMid"
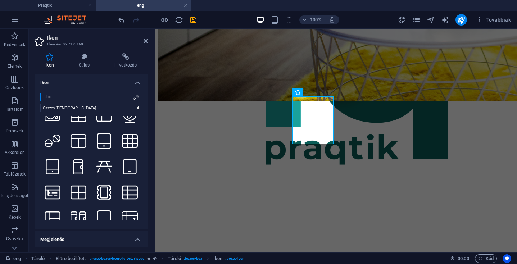
scroll to position [485, 0]
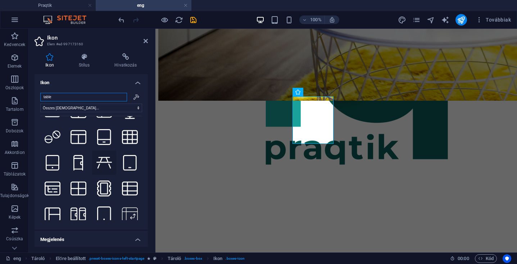
type input "table"
click at [105, 157] on icon at bounding box center [104, 163] width 16 height 12
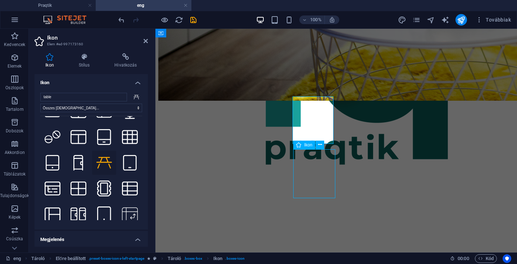
select select "xMidYMid"
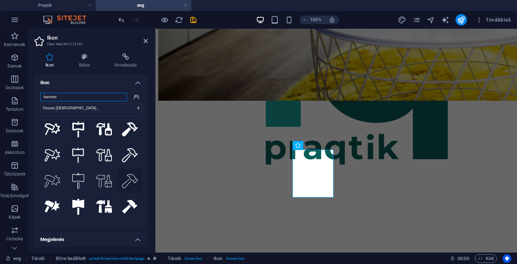
scroll to position [78, 0]
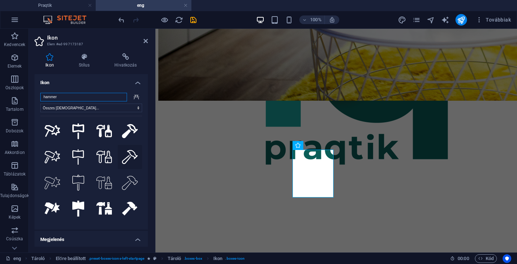
type input "hammer"
click at [125, 154] on icon at bounding box center [130, 157] width 16 height 14
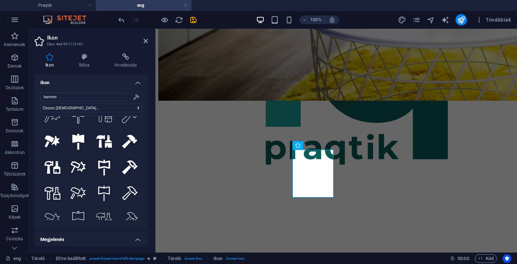
scroll to position [149, 0]
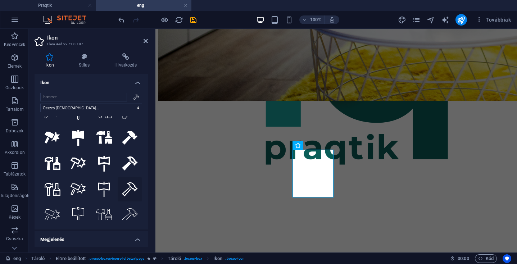
click at [127, 184] on icon at bounding box center [129, 189] width 15 height 14
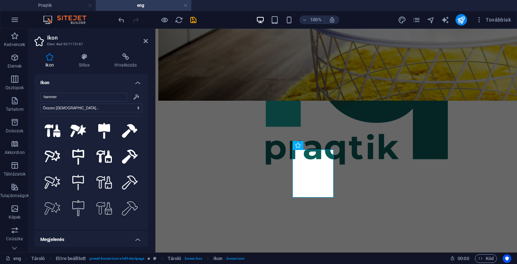
scroll to position [56, 0]
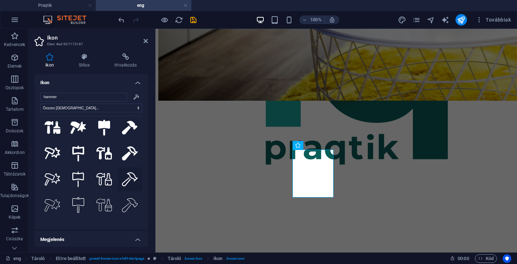
click at [127, 177] on icon at bounding box center [130, 179] width 16 height 14
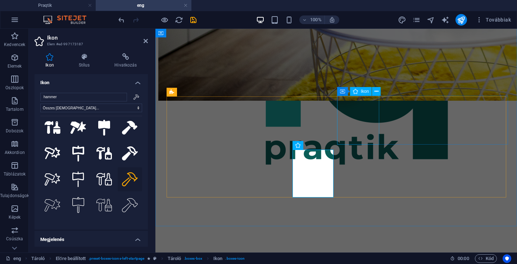
select select "xMidYMid"
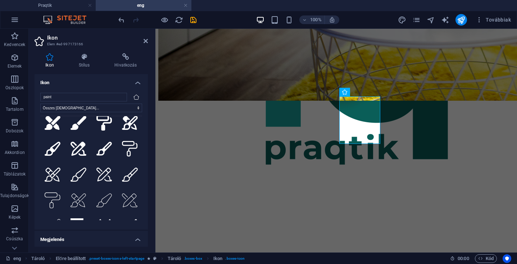
scroll to position [80, 0]
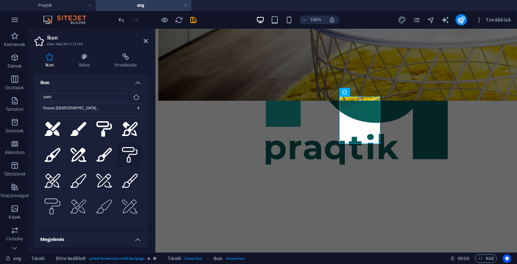
type input "paint"
click at [127, 150] on icon at bounding box center [130, 155] width 16 height 16
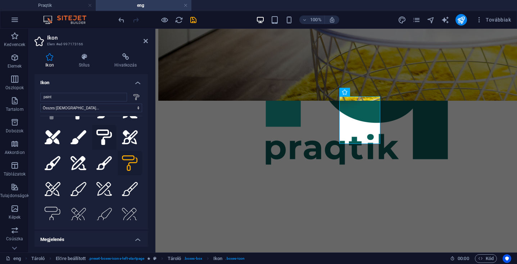
click at [102, 133] on icon at bounding box center [104, 137] width 16 height 16
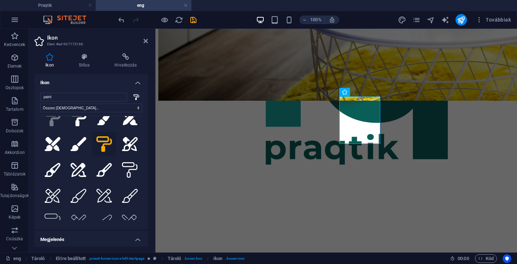
scroll to position [65, 0]
click at [126, 164] on icon at bounding box center [130, 170] width 16 height 16
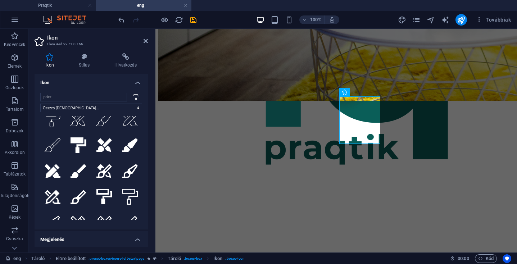
scroll to position [168, 0]
click at [125, 190] on icon at bounding box center [130, 196] width 16 height 16
click at [193, 18] on icon "save" at bounding box center [193, 20] width 8 height 8
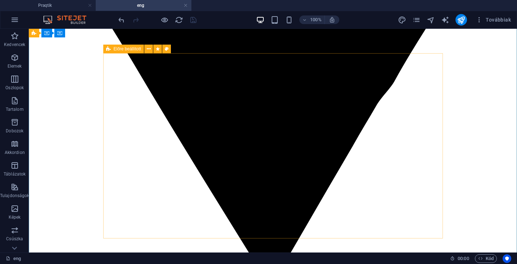
scroll to position [1166, 0]
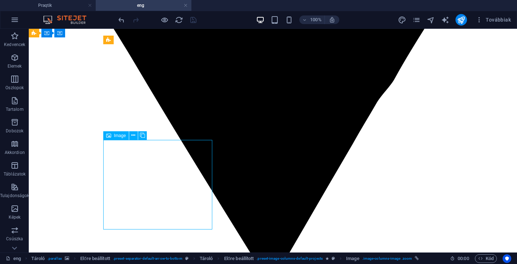
select select "%"
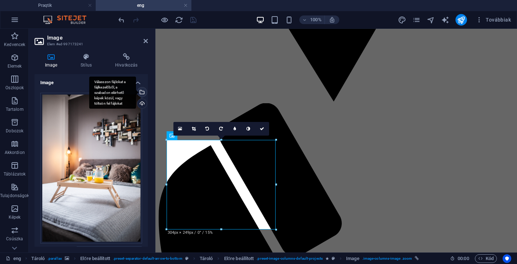
click at [136, 90] on div "Válasszon fájlokat a fájlkezelőből, a szabadon elérhető képek közül, vagy tölts…" at bounding box center [112, 93] width 47 height 32
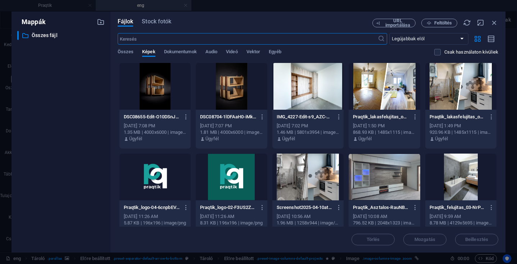
click at [315, 87] on div at bounding box center [307, 86] width 71 height 47
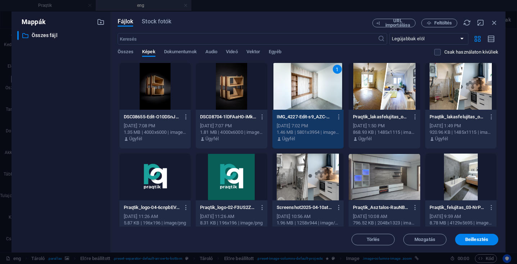
click at [315, 87] on div "1" at bounding box center [307, 86] width 71 height 47
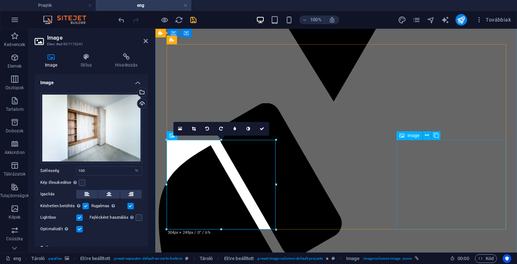
select select "%"
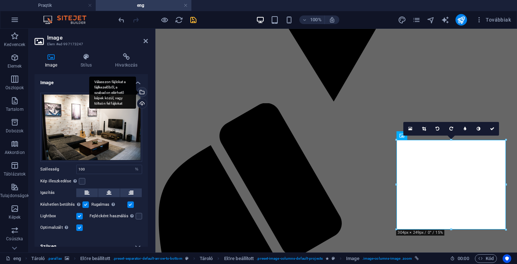
click at [142, 91] on div "Válasszon fájlokat a fájlkezelőből, a szabadon elérhető képek közül, vagy tölts…" at bounding box center [141, 92] width 11 height 11
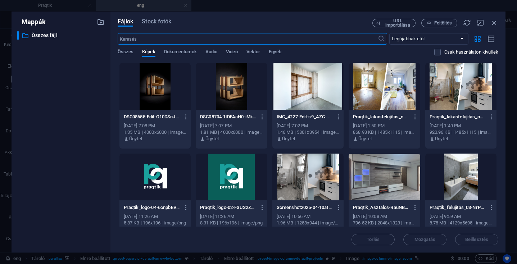
click at [157, 88] on div at bounding box center [154, 86] width 71 height 47
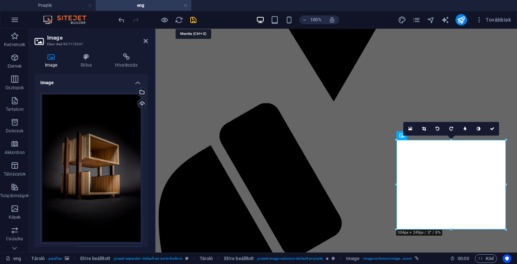
click at [193, 19] on icon "save" at bounding box center [193, 20] width 8 height 8
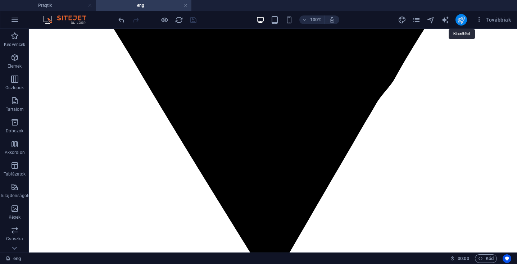
click at [460, 19] on icon "publish" at bounding box center [460, 20] width 8 height 8
